Goal: Information Seeking & Learning: Learn about a topic

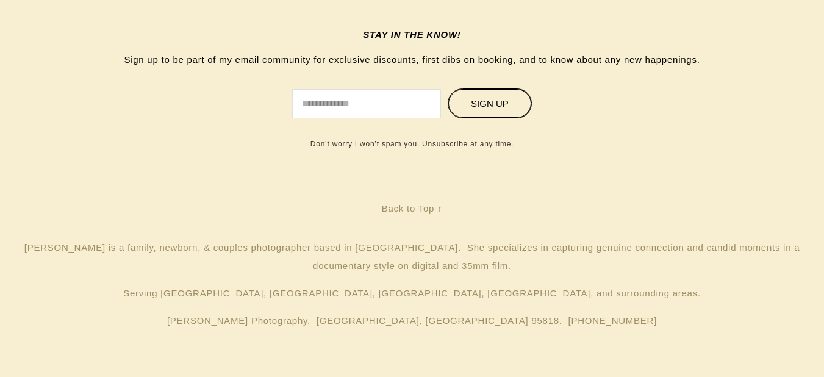
scroll to position [2099, 0]
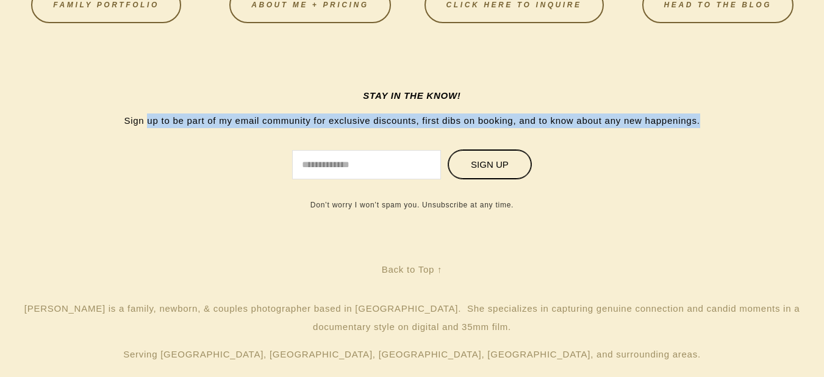
drag, startPoint x: 149, startPoint y: 121, endPoint x: 735, endPoint y: 124, distance: 585.3
click at [735, 124] on form "STAY IN THE KNOW! Sign up to be part of my email community for exclusive discou…" at bounding box center [411, 148] width 733 height 121
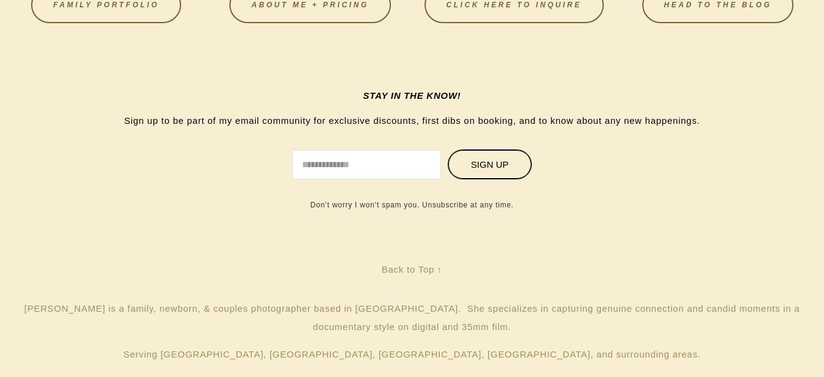
click at [679, 129] on form "STAY IN THE KNOW! Sign up to be part of my email community for exclusive discou…" at bounding box center [411, 148] width 733 height 121
drag, startPoint x: 519, startPoint y: 118, endPoint x: 674, endPoint y: 117, distance: 154.3
click at [674, 117] on p "Sign up to be part of my email community for exclusive discounts, first dibs on…" at bounding box center [412, 120] width 624 height 15
click at [676, 120] on p "Sign up to be part of my email community for exclusive discounts, first dibs on…" at bounding box center [412, 120] width 624 height 15
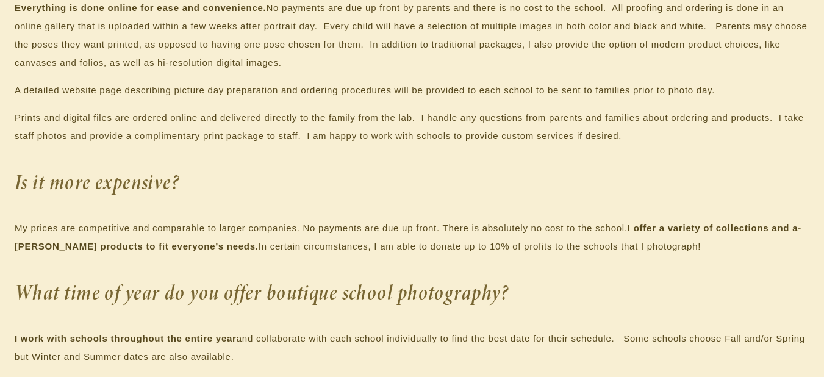
scroll to position [1062, 0]
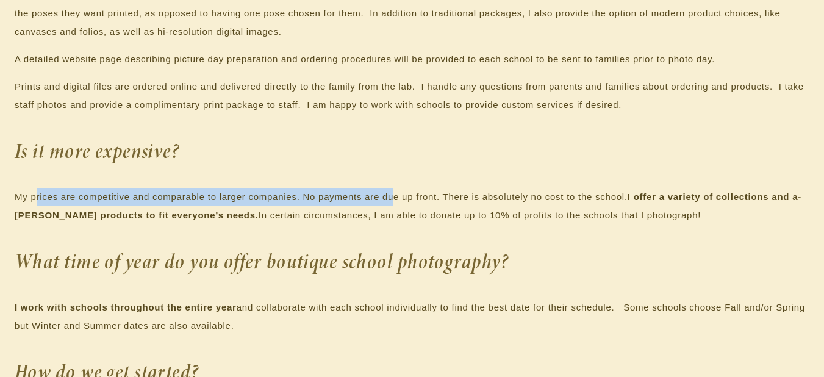
drag, startPoint x: 37, startPoint y: 194, endPoint x: 402, endPoint y: 184, distance: 365.4
click at [394, 186] on div "What is different about my school photography? Boutique school photography is a…" at bounding box center [412, 100] width 794 height 689
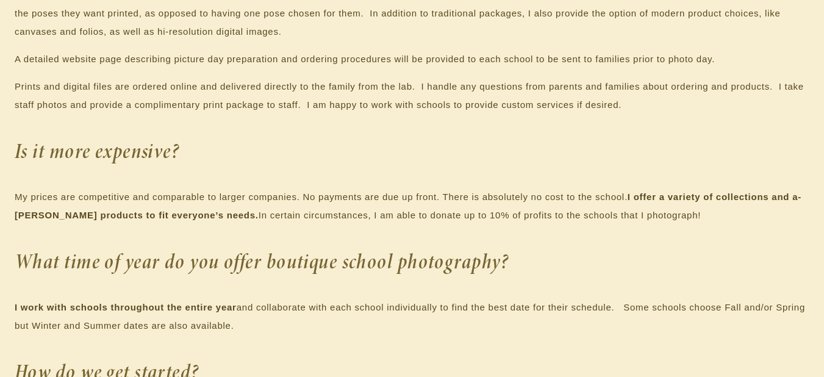
click at [411, 181] on div "What is different about my school photography? Boutique school photography is a…" at bounding box center [412, 100] width 794 height 689
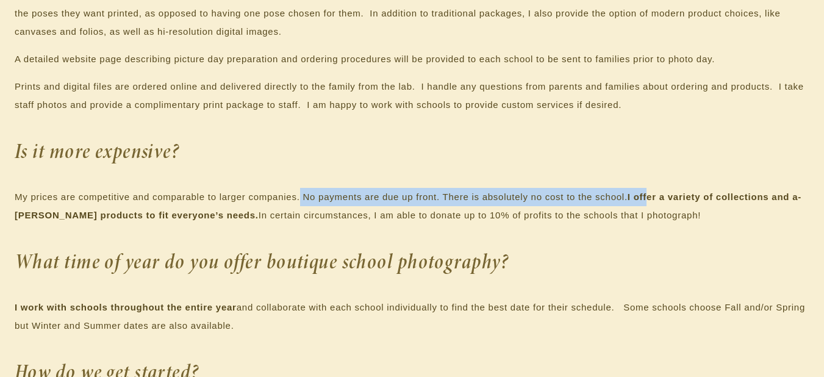
drag, startPoint x: 299, startPoint y: 196, endPoint x: 650, endPoint y: 198, distance: 350.6
click at [650, 198] on p "My prices are competitive and comparable to larger companies. No payments are d…" at bounding box center [412, 206] width 794 height 37
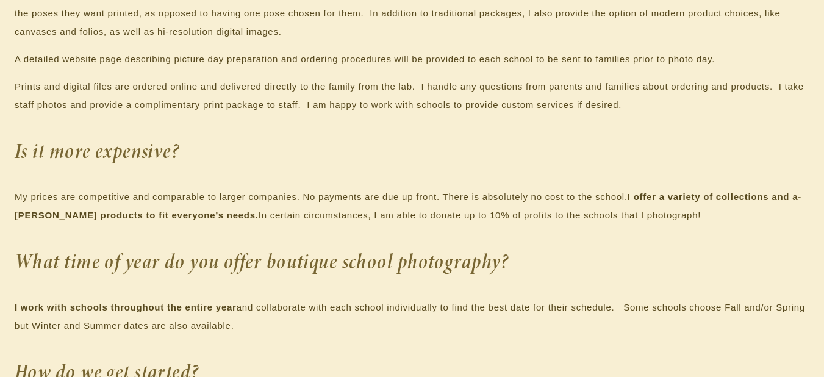
click at [685, 202] on p "My prices are competitive and comparable to larger companies. No payments are d…" at bounding box center [412, 206] width 794 height 37
drag, startPoint x: 40, startPoint y: 211, endPoint x: 192, endPoint y: 207, distance: 151.9
click at [192, 207] on p "My prices are competitive and comparable to larger companies. No payments are d…" at bounding box center [412, 206] width 794 height 37
click at [225, 200] on p "My prices are competitive and comparable to larger companies. No payments are d…" at bounding box center [412, 206] width 794 height 37
drag, startPoint x: 57, startPoint y: 221, endPoint x: 160, endPoint y: 210, distance: 103.6
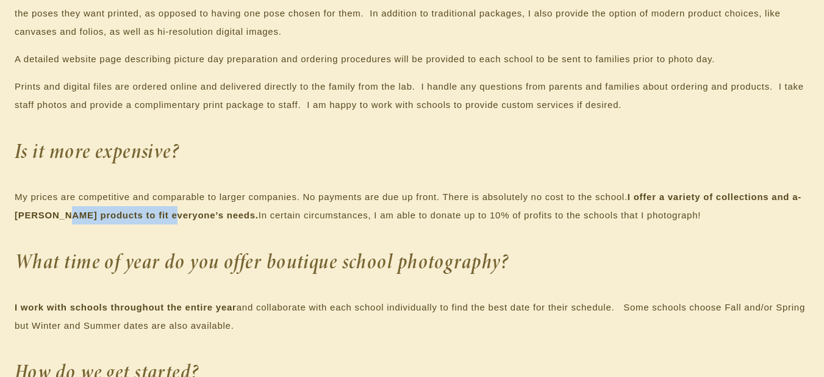
click at [157, 210] on p "My prices are competitive and comparable to larger companies. No payments are d…" at bounding box center [412, 206] width 794 height 37
click at [251, 205] on p "My prices are competitive and comparable to larger companies. No payments are d…" at bounding box center [412, 206] width 794 height 37
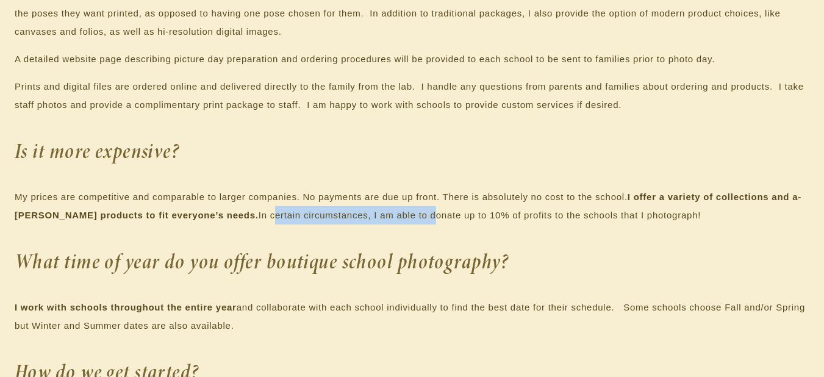
drag, startPoint x: 224, startPoint y: 219, endPoint x: 387, endPoint y: 221, distance: 162.8
click at [387, 221] on p "My prices are competitive and comparable to larger companies. No payments are d…" at bounding box center [412, 206] width 794 height 37
click at [424, 216] on p "My prices are competitive and comparable to larger companies. No payments are d…" at bounding box center [412, 206] width 794 height 37
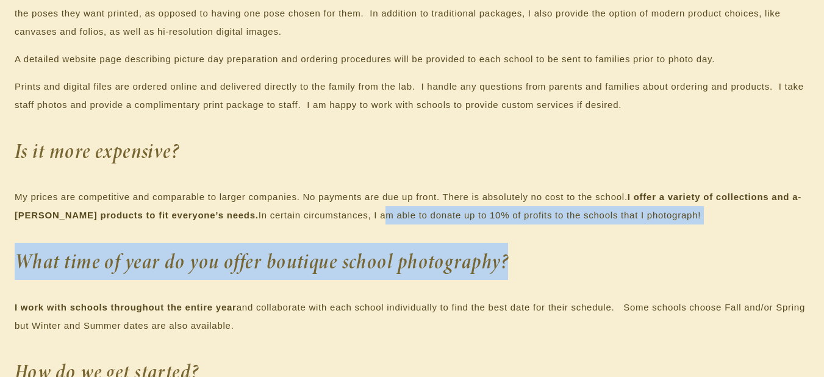
drag, startPoint x: 335, startPoint y: 216, endPoint x: 652, endPoint y: 234, distance: 317.0
click at [652, 234] on div "What is different about my school photography? Boutique school photography is a…" at bounding box center [412, 100] width 794 height 689
click at [652, 235] on div "What is different about my school photography? Boutique school photography is a…" at bounding box center [412, 100] width 794 height 689
drag, startPoint x: 436, startPoint y: 213, endPoint x: 696, endPoint y: 228, distance: 260.8
click at [696, 228] on div "What is different about my school photography? Boutique school photography is a…" at bounding box center [412, 100] width 794 height 689
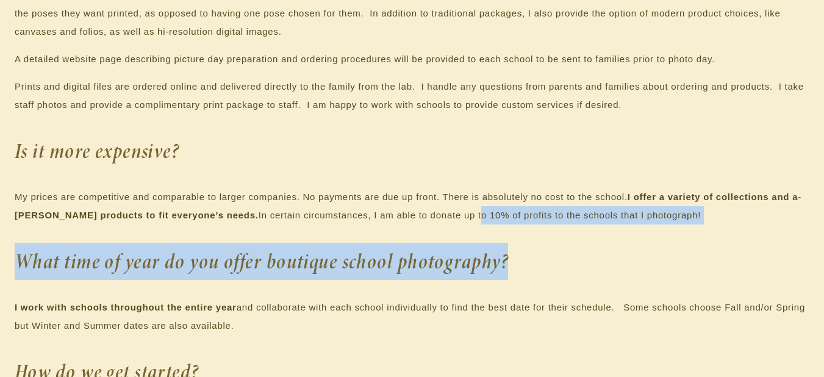
click at [696, 231] on div "What is different about my school photography? Boutique school photography is a…" at bounding box center [412, 100] width 794 height 689
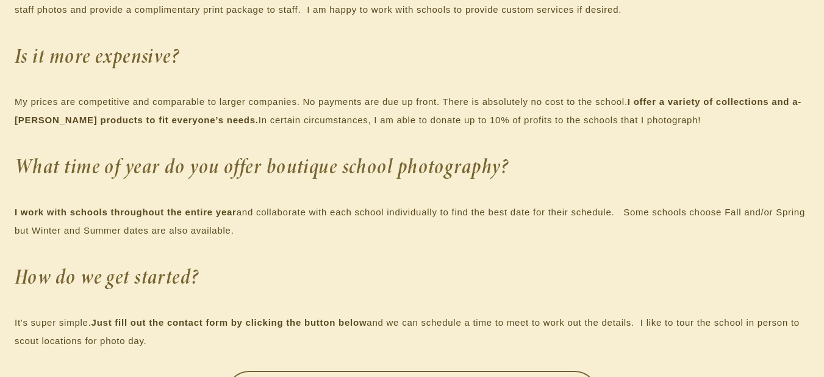
scroll to position [1184, 0]
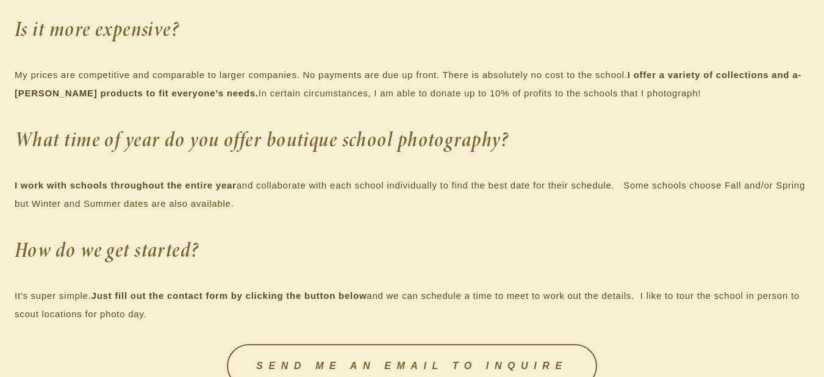
drag, startPoint x: 14, startPoint y: 190, endPoint x: 350, endPoint y: 205, distance: 336.3
click at [359, 209] on p "I work with schools throughout the entire year and collaborate with each school…" at bounding box center [412, 194] width 794 height 37
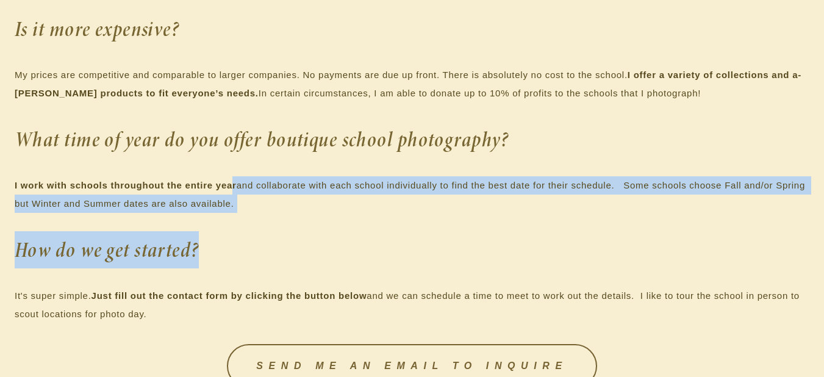
drag, startPoint x: 231, startPoint y: 186, endPoint x: 449, endPoint y: 235, distance: 223.7
click at [446, 235] on h2 "How do we get started?" at bounding box center [412, 249] width 794 height 37
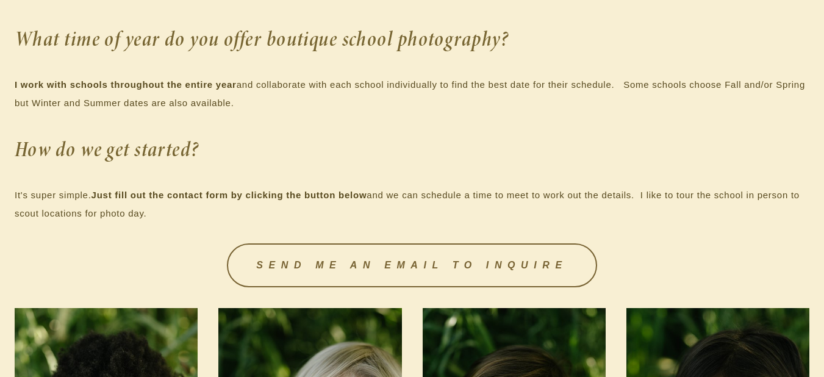
scroll to position [1245, 0]
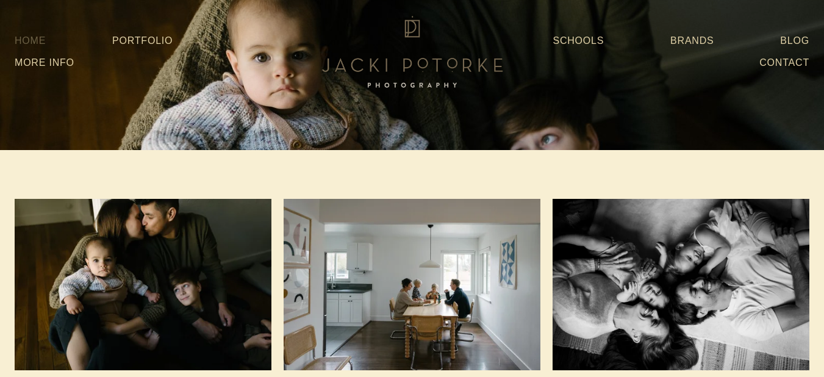
click at [24, 35] on link "Home" at bounding box center [30, 41] width 31 height 22
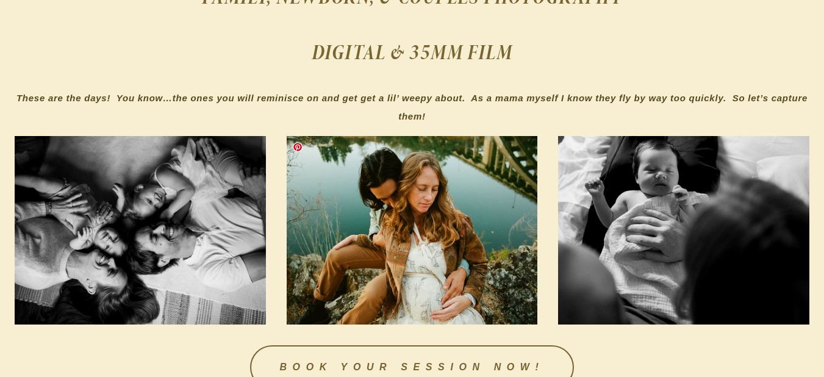
scroll to position [732, 0]
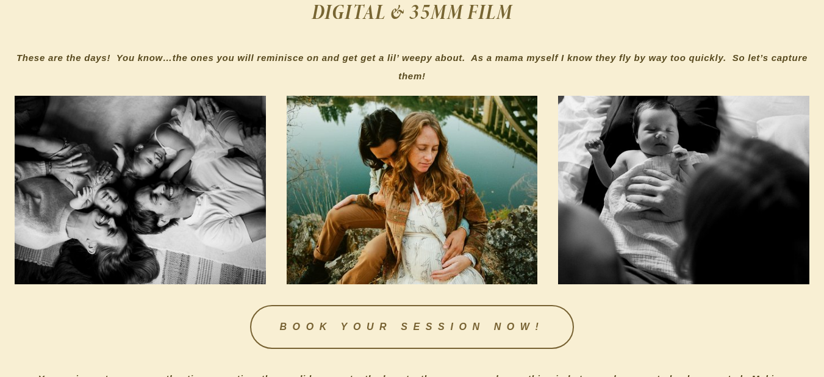
click at [60, 15] on h2 "DIGITAL & 35MM FILM" at bounding box center [412, 11] width 794 height 37
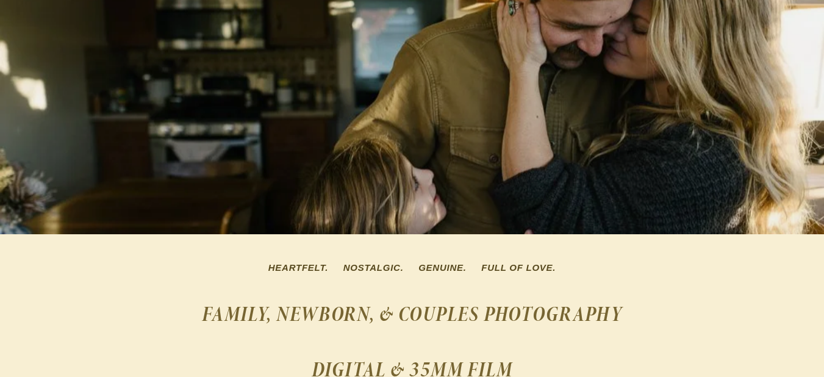
scroll to position [244, 0]
